Goal: Information Seeking & Learning: Check status

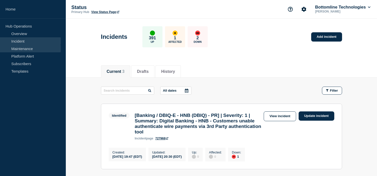
click at [20, 47] on link "Maintenance" at bounding box center [30, 49] width 61 height 8
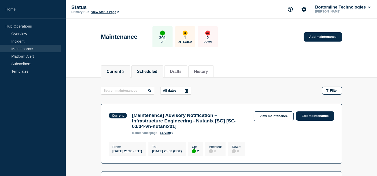
click at [152, 73] on button "Scheduled" at bounding box center [147, 72] width 20 height 5
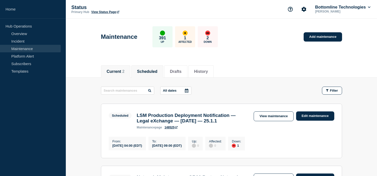
click at [122, 70] on button "Current 2" at bounding box center [116, 72] width 18 height 5
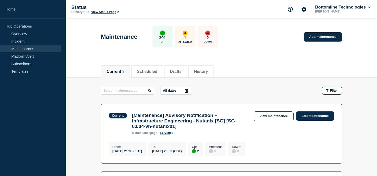
click at [254, 63] on div "Current 3 Scheduled Drafts History" at bounding box center [221, 68] width 241 height 17
click at [18, 43] on link "Incident" at bounding box center [30, 41] width 61 height 8
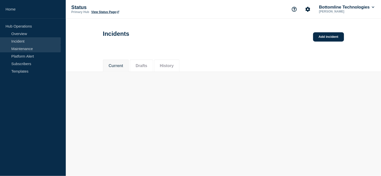
click at [31, 48] on link "Maintenance" at bounding box center [30, 49] width 61 height 8
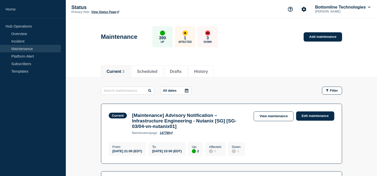
click at [287, 64] on div "Current 3 Scheduled Drafts History" at bounding box center [221, 68] width 241 height 17
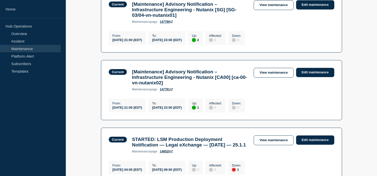
scroll to position [202, 0]
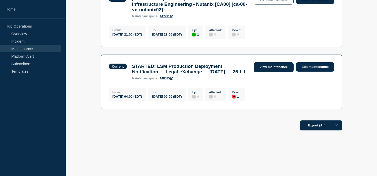
click at [265, 62] on link "View maintenance" at bounding box center [273, 67] width 40 height 10
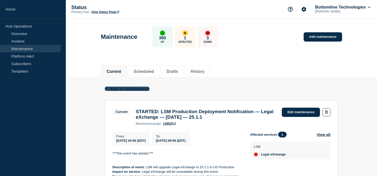
click at [119, 87] on span "Back to Maintenances" at bounding box center [130, 89] width 40 height 4
